Goal: Task Accomplishment & Management: Complete application form

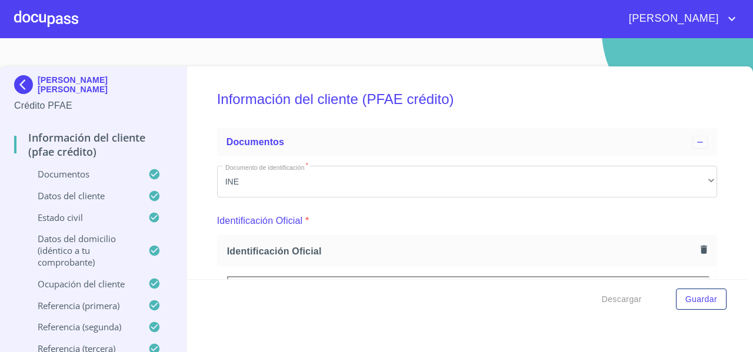
click at [39, 26] on div at bounding box center [46, 19] width 64 height 38
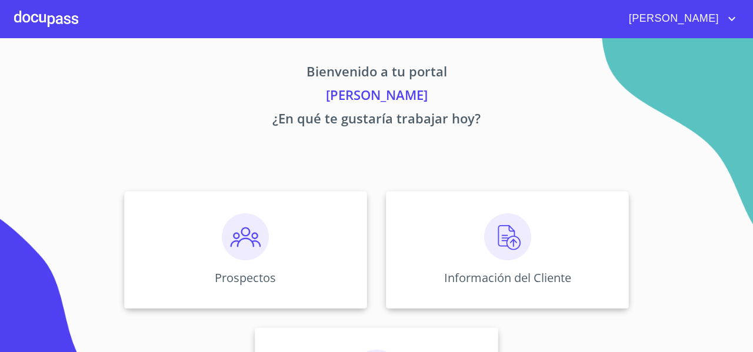
click at [164, 183] on div "Prospectos Información del Cliente Asignación de Ventas" at bounding box center [376, 318] width 729 height 273
click at [144, 198] on div "Prospectos" at bounding box center [245, 250] width 243 height 118
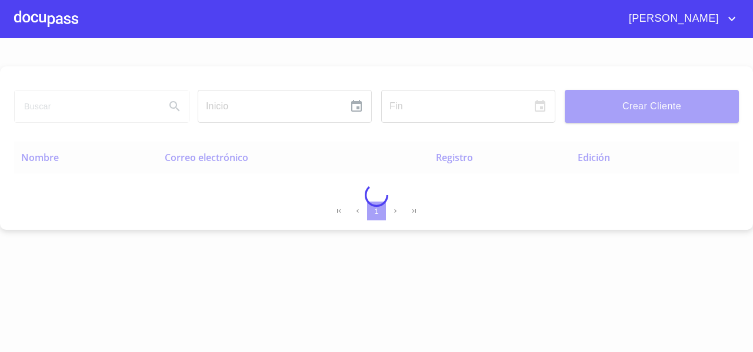
click at [72, 97] on div at bounding box center [376, 195] width 753 height 314
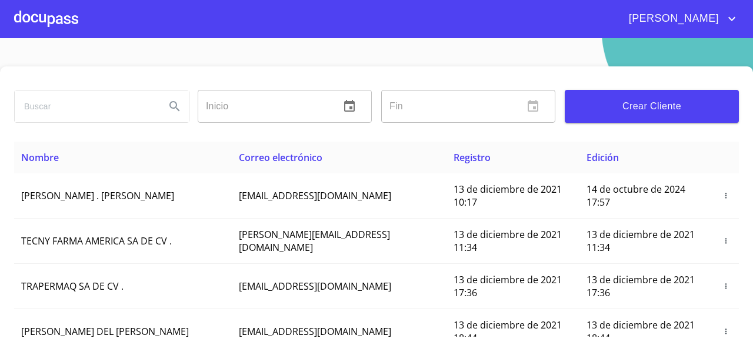
click at [598, 70] on div "Inicio ​ Fin ​ Crear Cliente" at bounding box center [376, 103] width 725 height 75
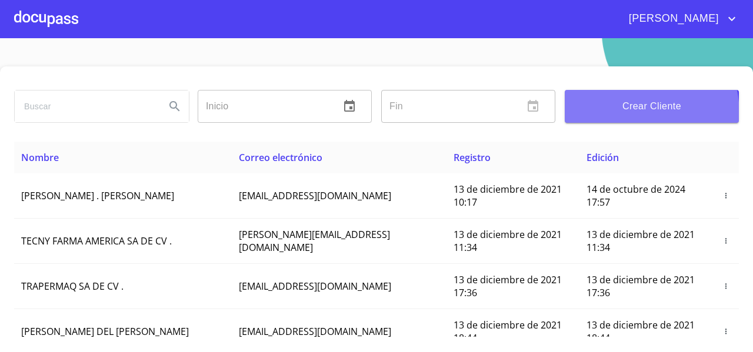
click at [614, 114] on span "Crear Cliente" at bounding box center [651, 106] width 155 height 16
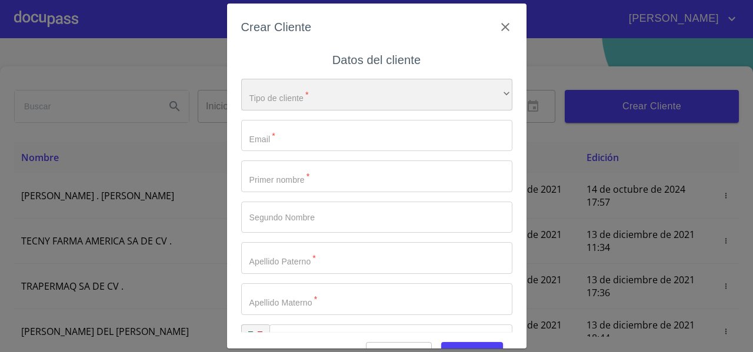
click at [354, 101] on div "​" at bounding box center [376, 95] width 271 height 32
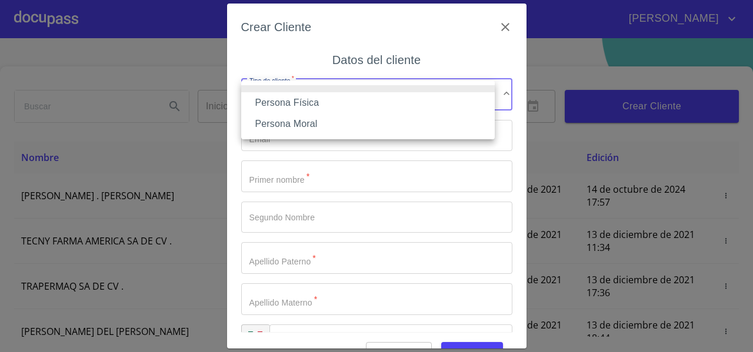
click at [306, 106] on li "Persona Física" at bounding box center [368, 102] width 254 height 21
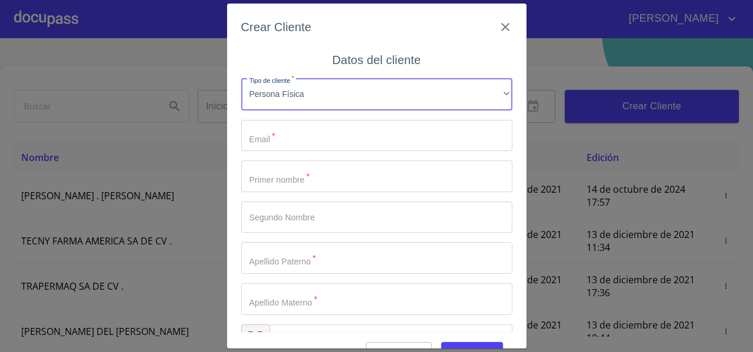
click at [272, 136] on input "Tipo de cliente   *" at bounding box center [376, 136] width 271 height 32
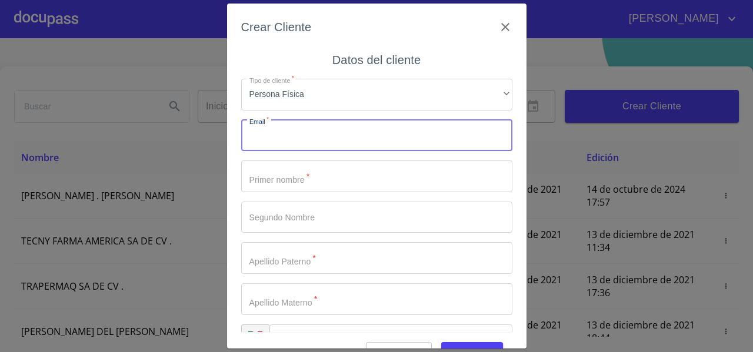
click at [273, 137] on input "Tipo de cliente   *" at bounding box center [376, 136] width 271 height 32
type input "A"
type input "[PERSON_NAME][EMAIL_ADDRESS][DOMAIN_NAME]"
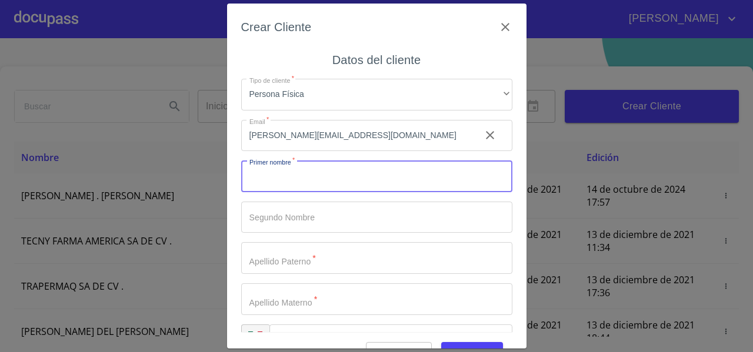
click at [278, 176] on input "Tipo de cliente   *" at bounding box center [376, 177] width 271 height 32
click at [268, 194] on div "Tipo de cliente   * Persona Física ​ Email   * [PERSON_NAME][EMAIL_ADDRESS][DOM…" at bounding box center [376, 217] width 271 height 296
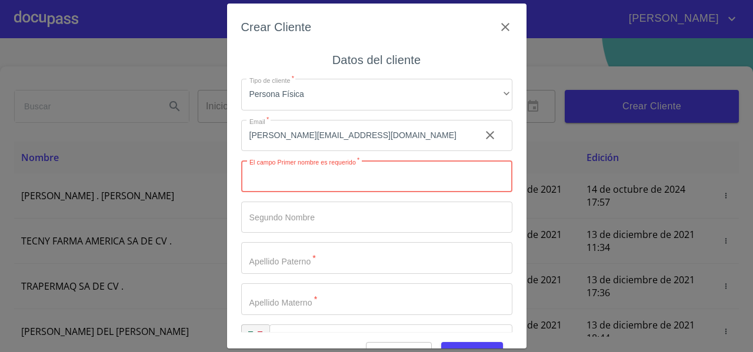
click at [265, 181] on input "Tipo de cliente   *" at bounding box center [376, 177] width 271 height 32
click at [267, 179] on input "Tipo de cliente   *" at bounding box center [376, 177] width 271 height 32
type input "[PERSON_NAME]"
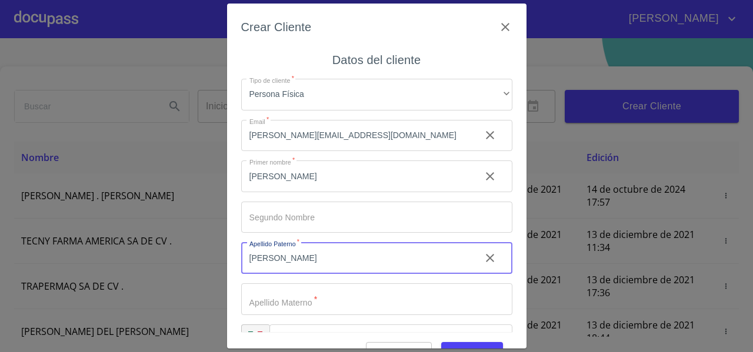
type input "[PERSON_NAME]"
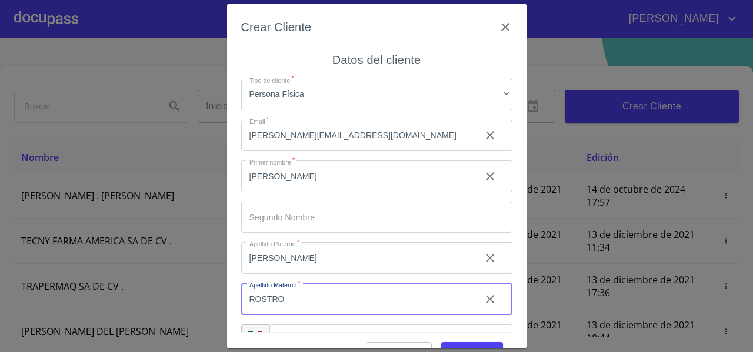
scroll to position [33, 0]
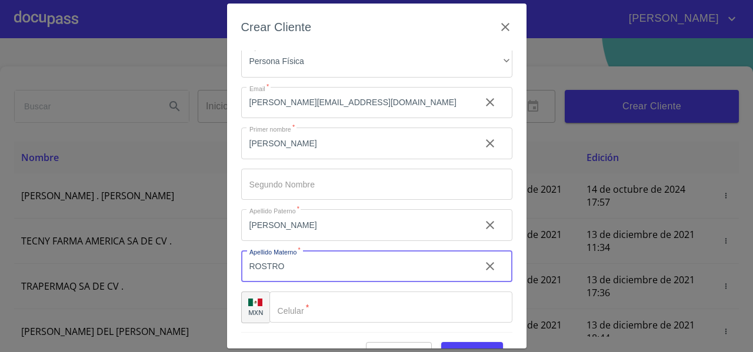
type input "ROSTRO"
click at [304, 301] on input "Tipo de cliente   *" at bounding box center [390, 308] width 243 height 32
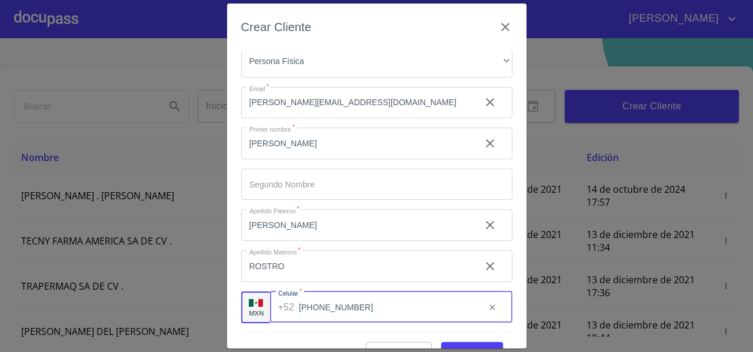
type input "[PHONE_NUMBER]"
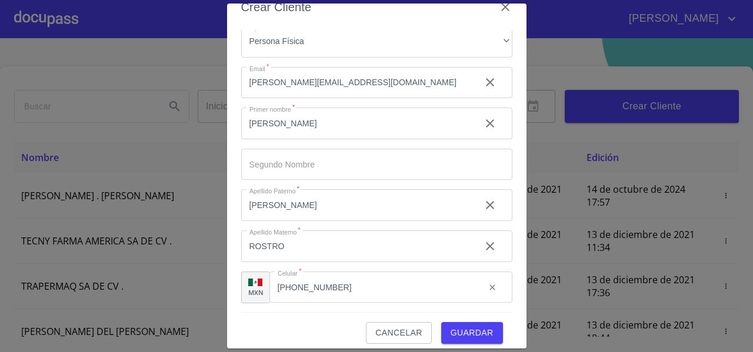
scroll to position [29, 0]
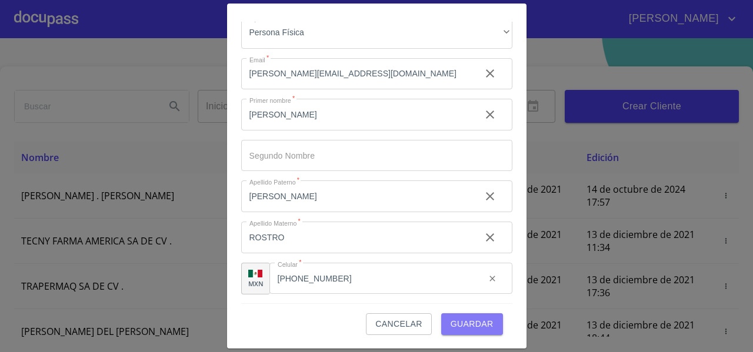
click at [453, 318] on span "Guardar" at bounding box center [472, 324] width 43 height 15
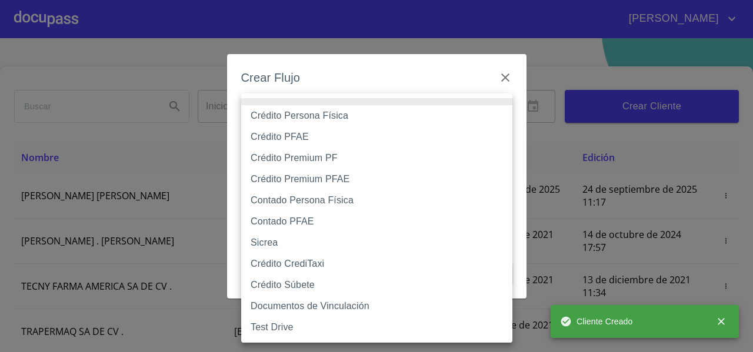
click at [271, 125] on body "[PERSON_NAME] ​ Fin ​ Crear Cliente Nombre Correo electrónico Registro Edición …" at bounding box center [376, 176] width 753 height 352
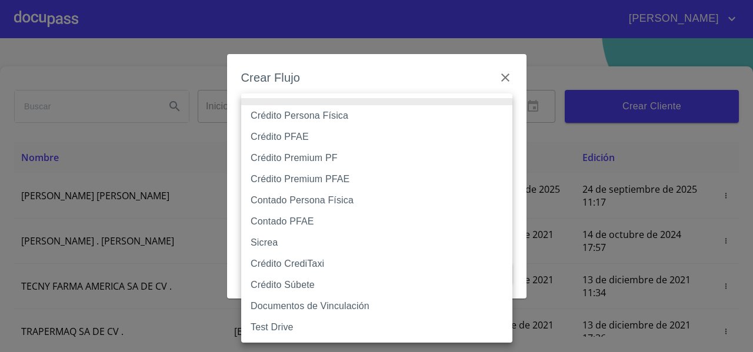
click at [499, 76] on div at bounding box center [376, 176] width 753 height 352
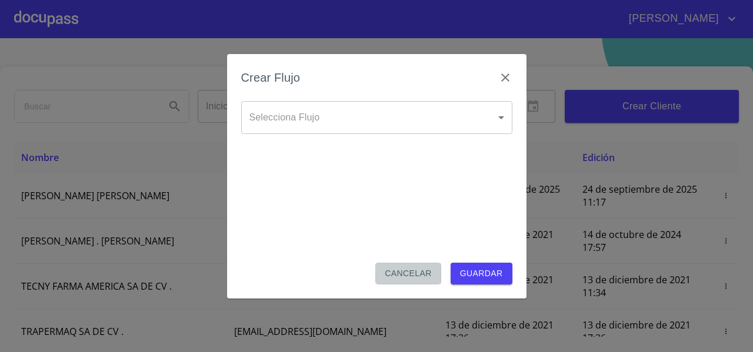
click at [402, 276] on span "Cancelar" at bounding box center [408, 273] width 46 height 15
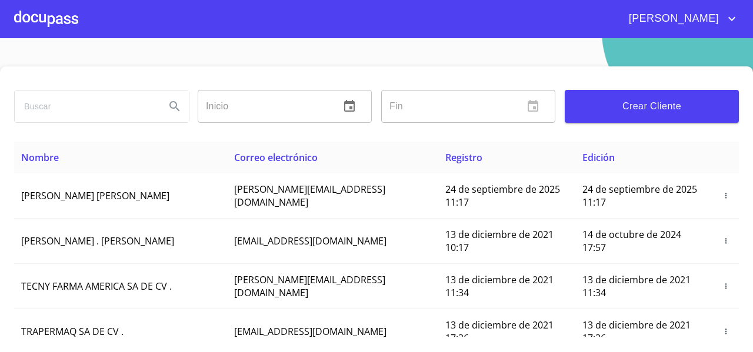
click at [39, 112] on input "search" at bounding box center [85, 107] width 141 height 32
click at [98, 109] on input "search" at bounding box center [85, 107] width 141 height 32
type input "A"
type input "[PERSON_NAME] [PERSON_NAME]"
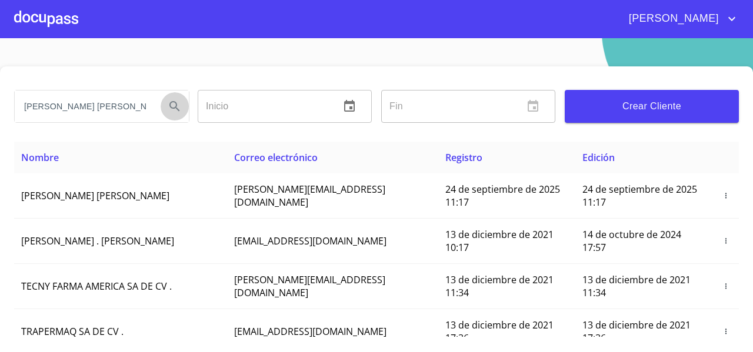
click at [162, 112] on button "Search" at bounding box center [175, 106] width 28 height 28
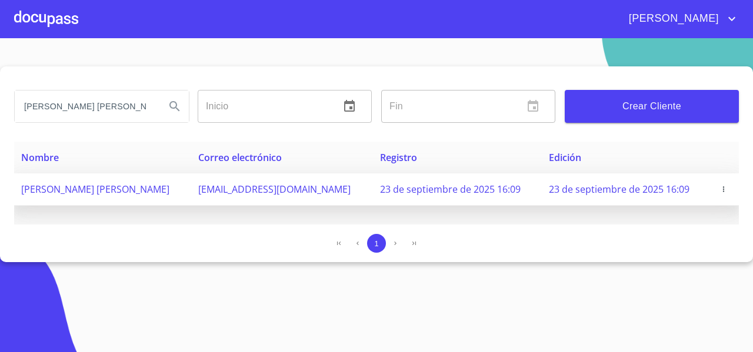
click at [722, 192] on icon "button" at bounding box center [723, 189] width 8 height 8
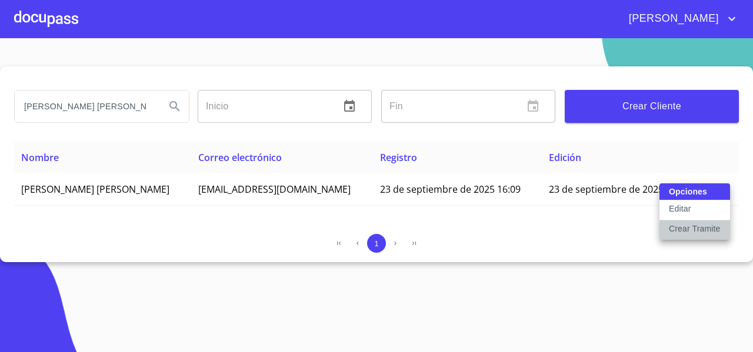
click at [677, 229] on p "Crear Tramite" at bounding box center [695, 229] width 52 height 12
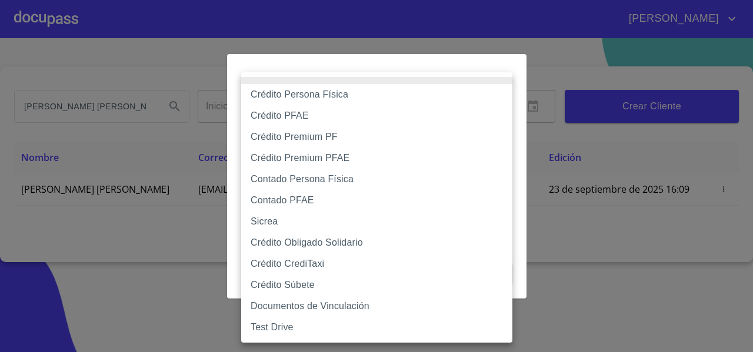
click at [268, 108] on body "[PERSON_NAME] [PERSON_NAME] Inicio ​ Fin ​ Crear Cliente Nombre Correo electrón…" at bounding box center [376, 176] width 753 height 352
click at [344, 141] on li "Crédito Premium PF" at bounding box center [376, 136] width 271 height 21
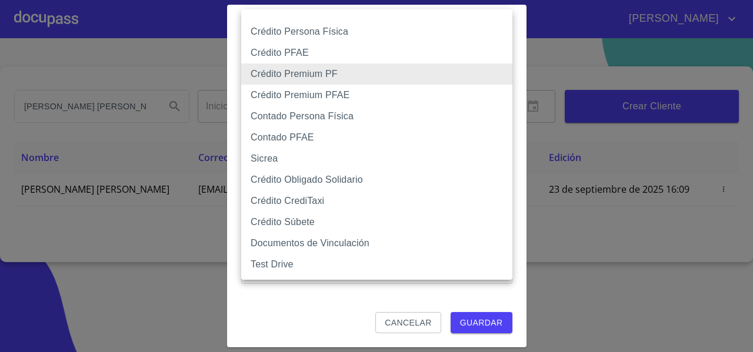
click at [305, 70] on body "[PERSON_NAME] [PERSON_NAME] Inicio ​ Fin ​ Crear Cliente Nombre Correo electrón…" at bounding box center [376, 176] width 753 height 352
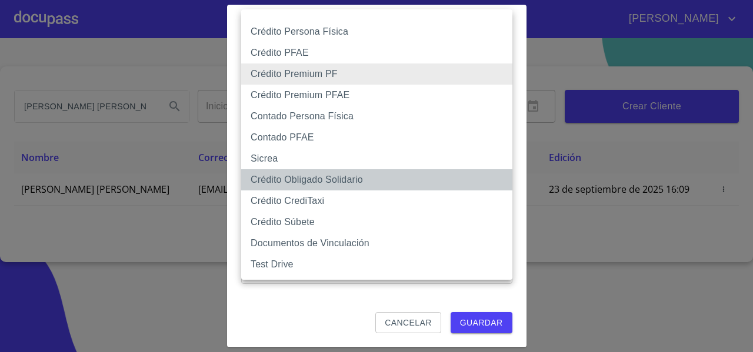
click at [298, 181] on li "Crédito Obligado Solidario" at bounding box center [376, 179] width 271 height 21
type input "61b136159b8c202ad5a12e40"
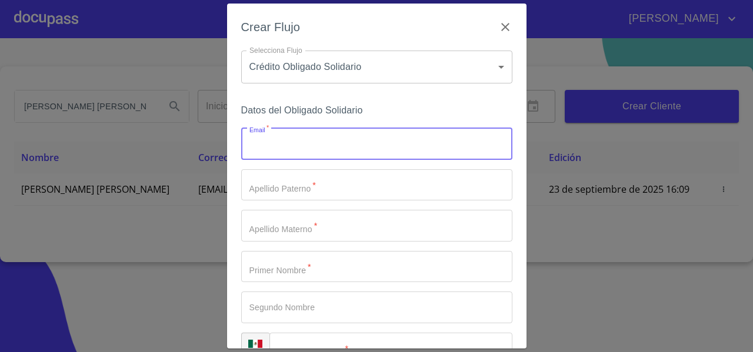
click at [271, 142] on input "Email   *" at bounding box center [376, 144] width 271 height 32
type input "A"
type input "[PERSON_NAME][EMAIL_ADDRESS][DOMAIN_NAME]"
click at [259, 192] on input "Email   *" at bounding box center [376, 185] width 271 height 32
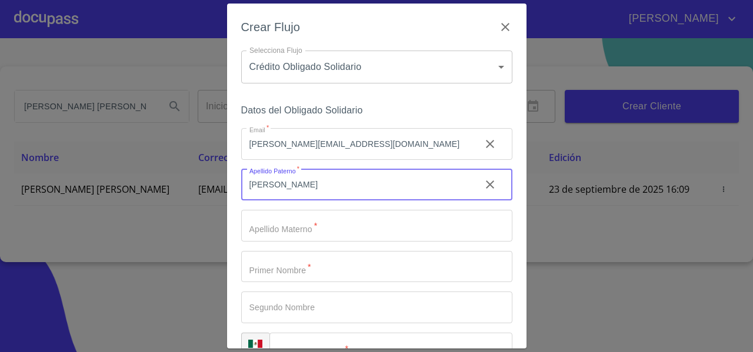
type input "[PERSON_NAME]"
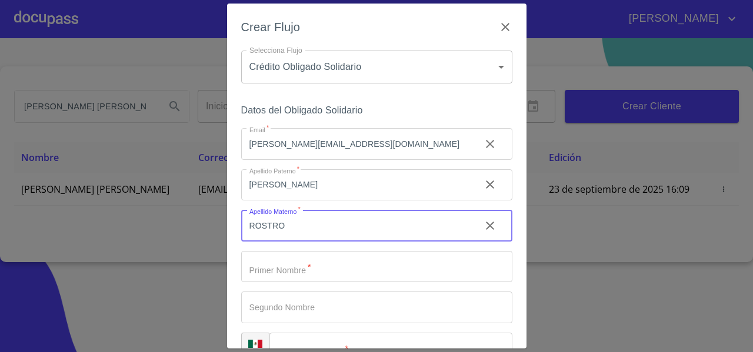
type input "ROSTRO"
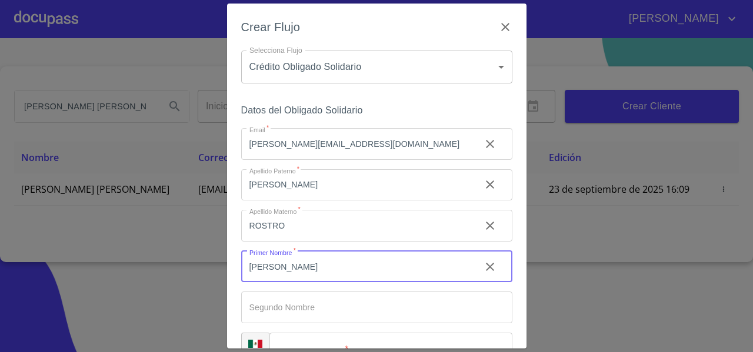
scroll to position [79, 0]
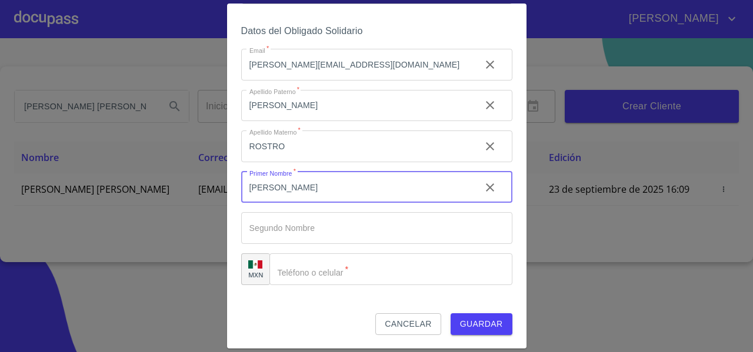
type input "[PERSON_NAME]"
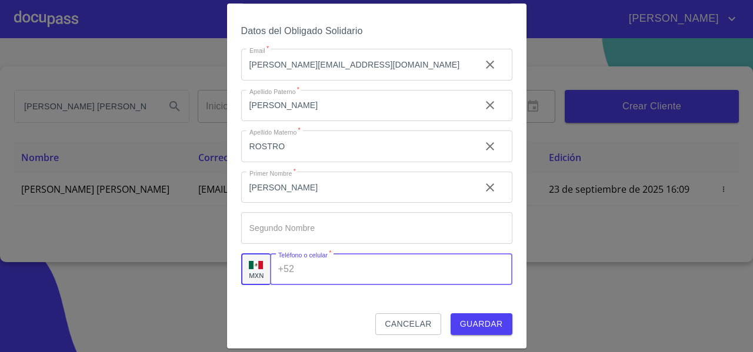
click at [295, 276] on div "+52 ​" at bounding box center [391, 270] width 242 height 32
type input "[PHONE_NUMBER]"
click at [279, 291] on div "Datos del Obligado Solidario Email   * [PERSON_NAME][EMAIL_ADDRESS][DOMAIN_NAME…" at bounding box center [376, 168] width 271 height 291
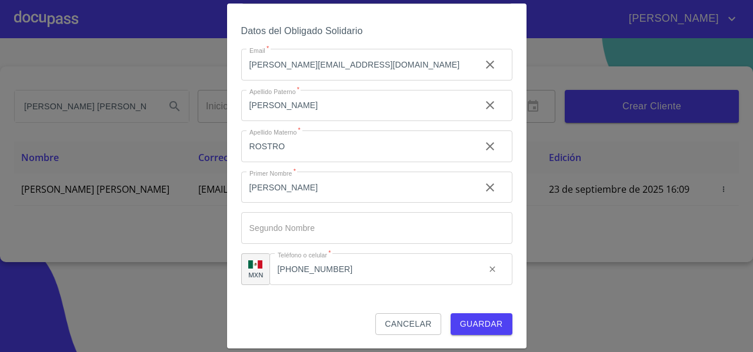
click at [477, 323] on span "Guardar" at bounding box center [481, 324] width 43 height 15
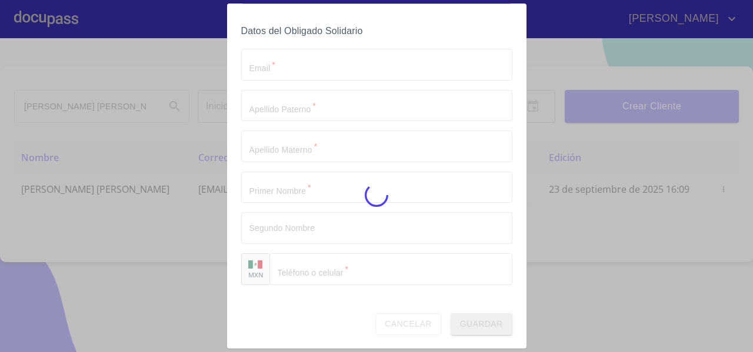
click at [477, 323] on div at bounding box center [376, 195] width 753 height 314
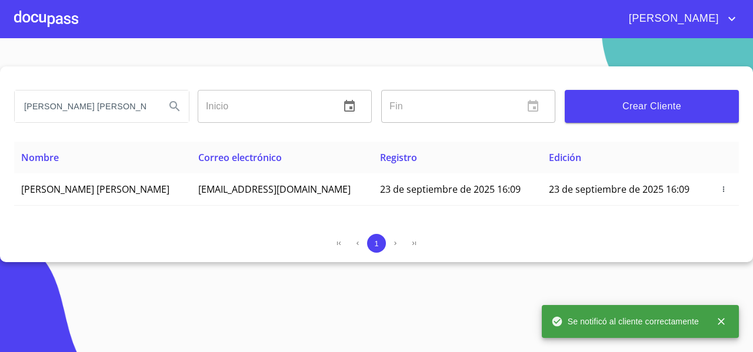
click at [55, 29] on div at bounding box center [46, 19] width 64 height 38
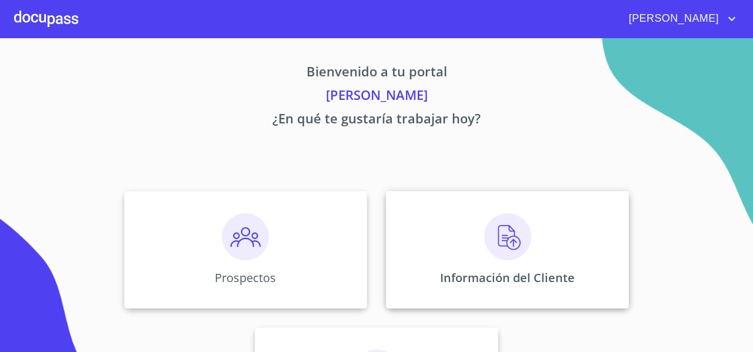
click at [428, 231] on div "Información del Cliente" at bounding box center [507, 250] width 243 height 118
